Goal: Complete application form: Complete application form

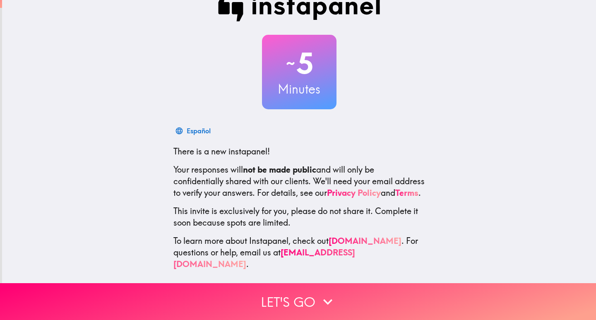
scroll to position [24, 0]
click at [314, 293] on button "Let's go" at bounding box center [298, 301] width 596 height 37
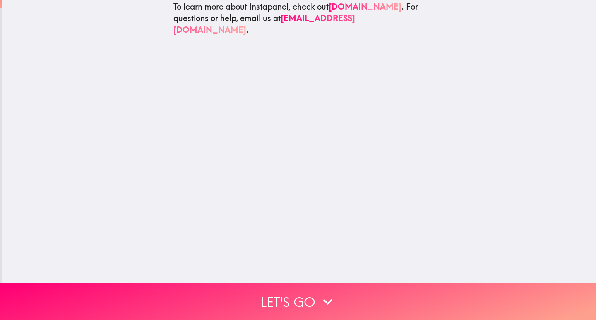
scroll to position [0, 0]
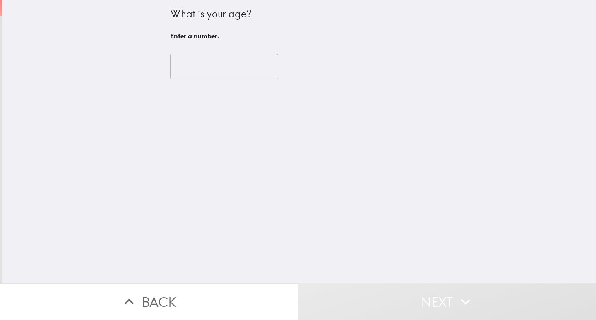
click at [224, 68] on input "number" at bounding box center [224, 67] width 108 height 26
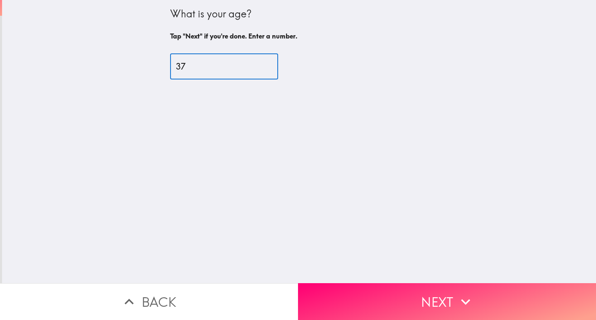
type input "37"
click at [412, 288] on button "Next" at bounding box center [447, 301] width 298 height 37
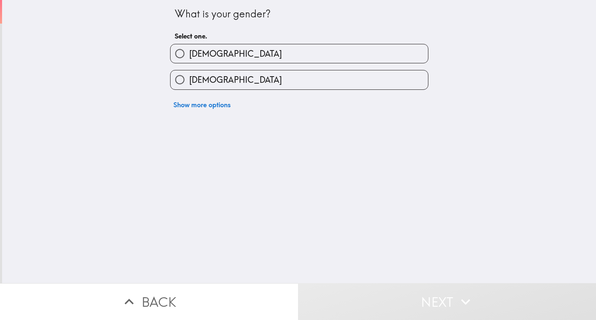
click at [280, 54] on label "[DEMOGRAPHIC_DATA]" at bounding box center [298, 53] width 257 height 19
click at [189, 54] on input "[DEMOGRAPHIC_DATA]" at bounding box center [179, 53] width 19 height 19
radio input "true"
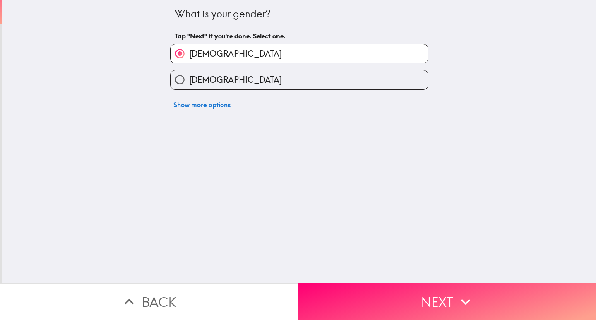
click at [439, 293] on button "Next" at bounding box center [447, 301] width 298 height 37
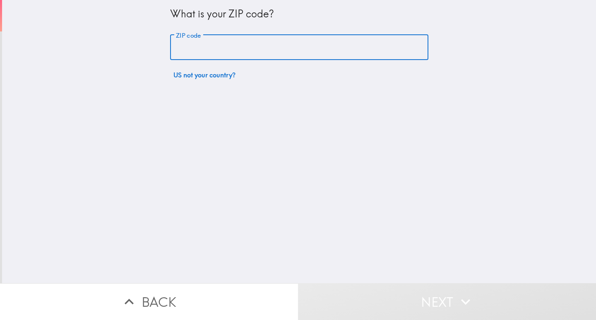
click at [215, 50] on input "ZIP code" at bounding box center [299, 48] width 258 height 26
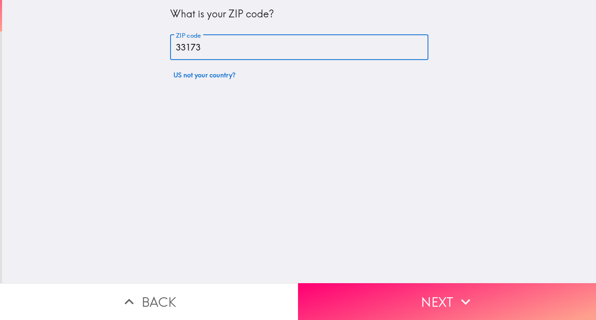
type input "33173"
click at [427, 124] on div "What is your ZIP code? ZIP code 33173 ZIP code US not your country?" at bounding box center [299, 141] width 594 height 283
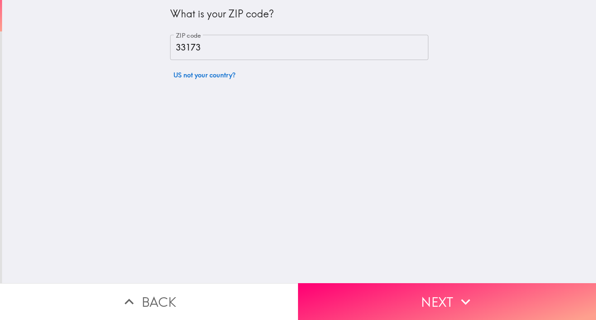
click at [427, 290] on button "Next" at bounding box center [447, 301] width 298 height 37
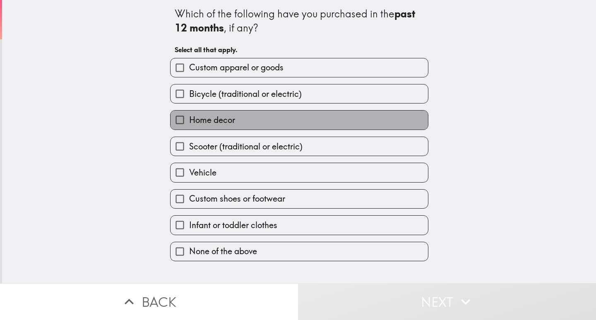
click at [202, 121] on span "Home decor" at bounding box center [212, 120] width 46 height 12
click at [189, 121] on input "Home decor" at bounding box center [179, 119] width 19 height 19
checkbox input "true"
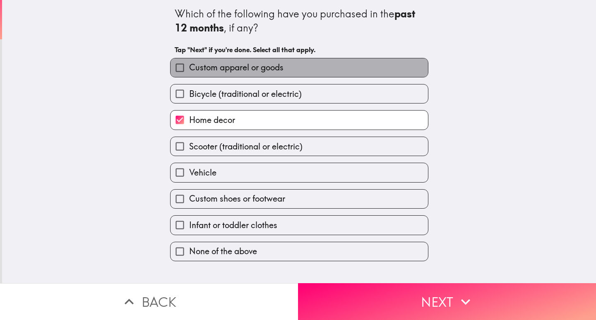
click at [213, 71] on span "Custom apparel or goods" at bounding box center [236, 68] width 94 height 12
click at [189, 71] on input "Custom apparel or goods" at bounding box center [179, 67] width 19 height 19
checkbox input "true"
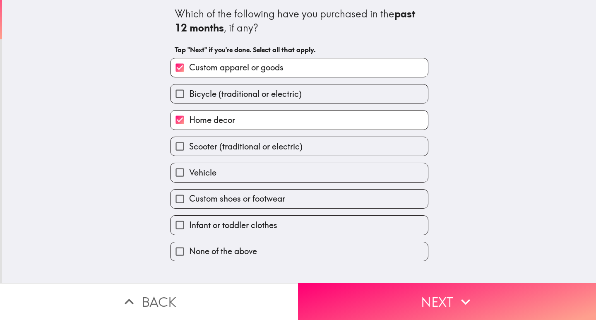
click at [238, 203] on span "Custom shoes or footwear" at bounding box center [237, 199] width 96 height 12
click at [189, 203] on input "Custom shoes or footwear" at bounding box center [179, 198] width 19 height 19
checkbox input "true"
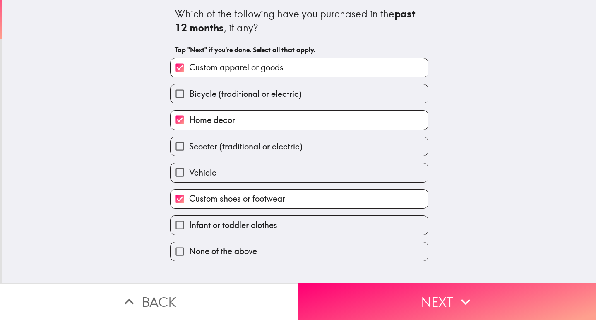
click at [249, 227] on span "Infant or toddler clothes" at bounding box center [233, 225] width 88 height 12
click at [189, 227] on input "Infant or toddler clothes" at bounding box center [179, 225] width 19 height 19
checkbox input "true"
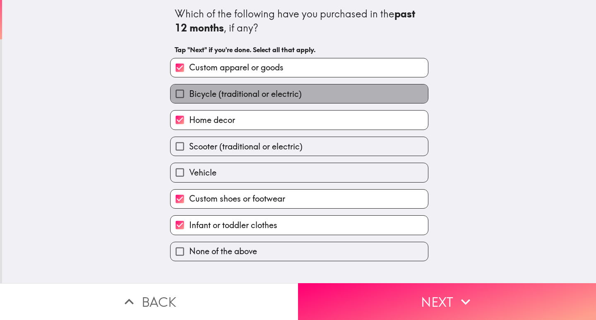
click at [300, 89] on label "Bicycle (traditional or electric)" at bounding box center [298, 93] width 257 height 19
click at [189, 89] on input "Bicycle (traditional or electric)" at bounding box center [179, 93] width 19 height 19
checkbox input "true"
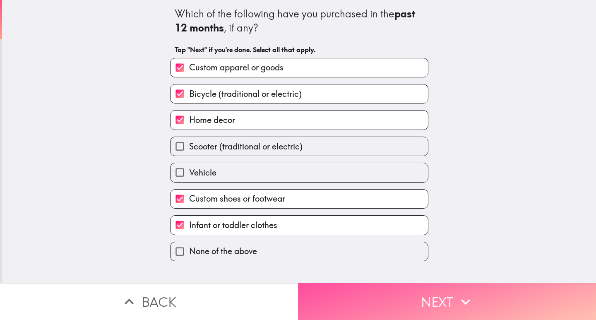
click at [415, 296] on button "Next" at bounding box center [447, 301] width 298 height 37
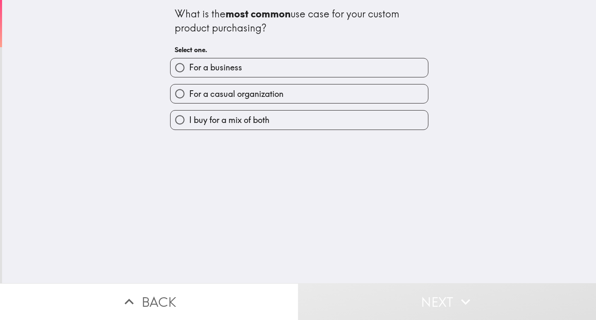
click at [235, 119] on span "I buy for a mix of both" at bounding box center [229, 120] width 80 height 12
click at [189, 119] on input "I buy for a mix of both" at bounding box center [179, 119] width 19 height 19
radio input "true"
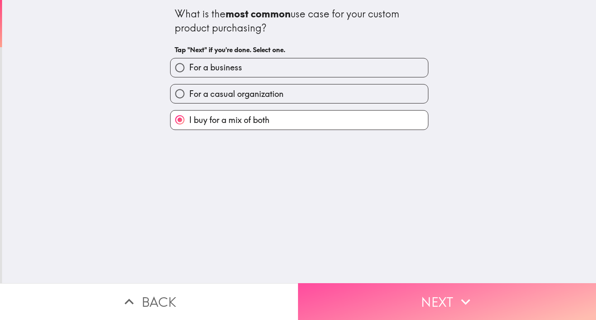
click at [391, 295] on button "Next" at bounding box center [447, 301] width 298 height 37
